Goal: Task Accomplishment & Management: Manage account settings

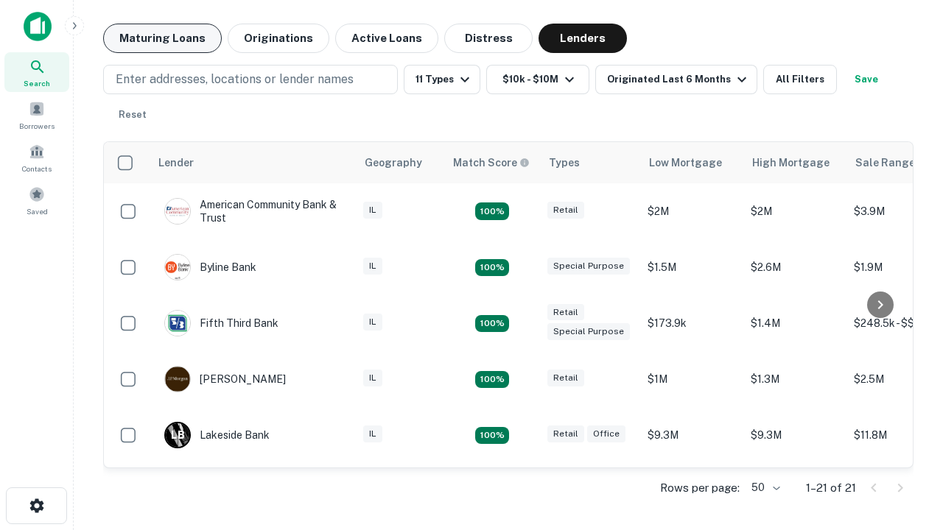
click at [162, 38] on button "Maturing Loans" at bounding box center [162, 38] width 119 height 29
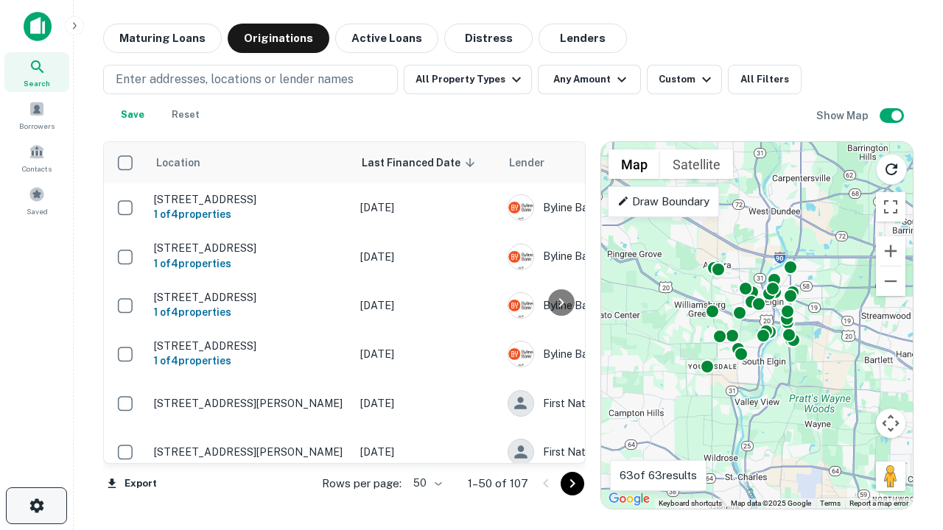
click at [36, 506] on icon "button" at bounding box center [37, 506] width 18 height 18
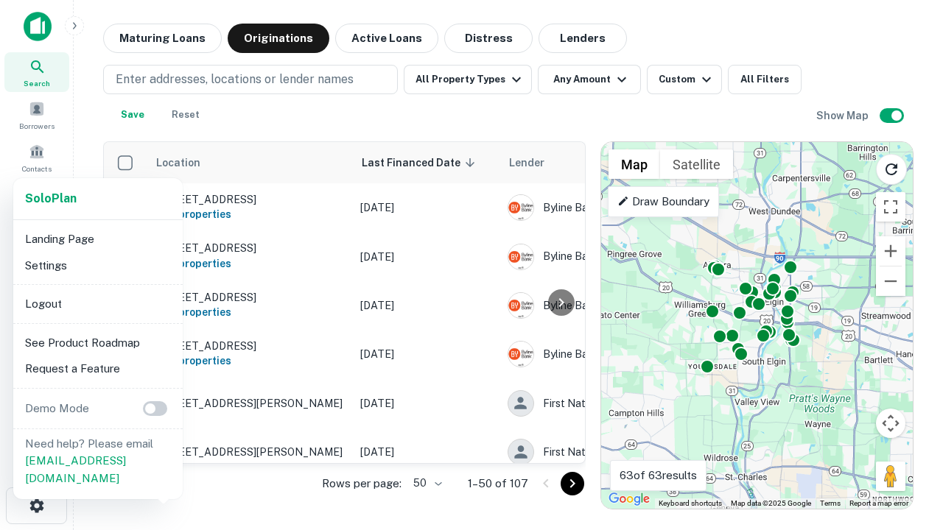
click at [97, 304] on li "Logout" at bounding box center [98, 304] width 158 height 27
